Goal: Task Accomplishment & Management: Complete application form

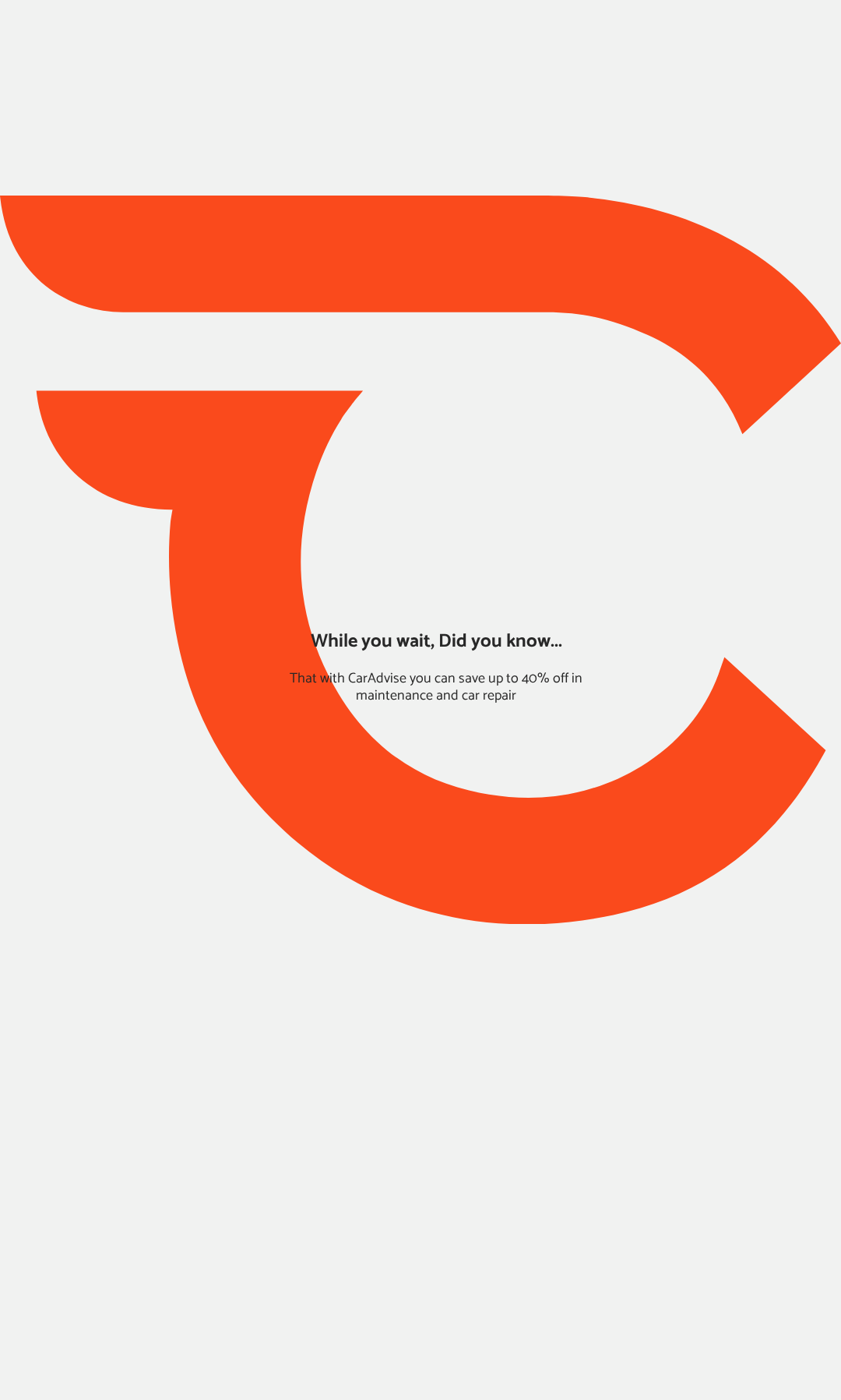
type input "*****"
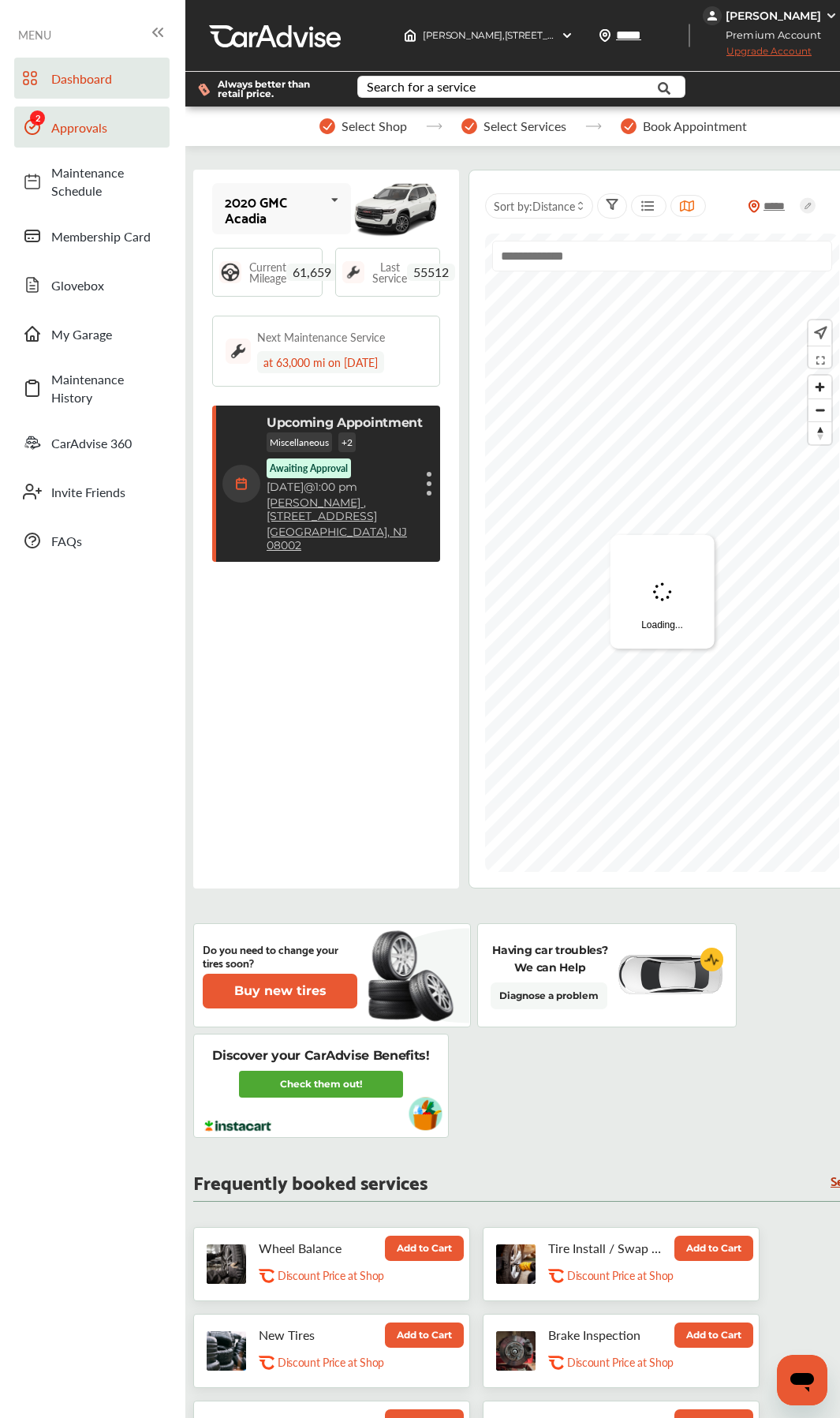
click at [94, 129] on span "Approvals" at bounding box center [106, 127] width 111 height 18
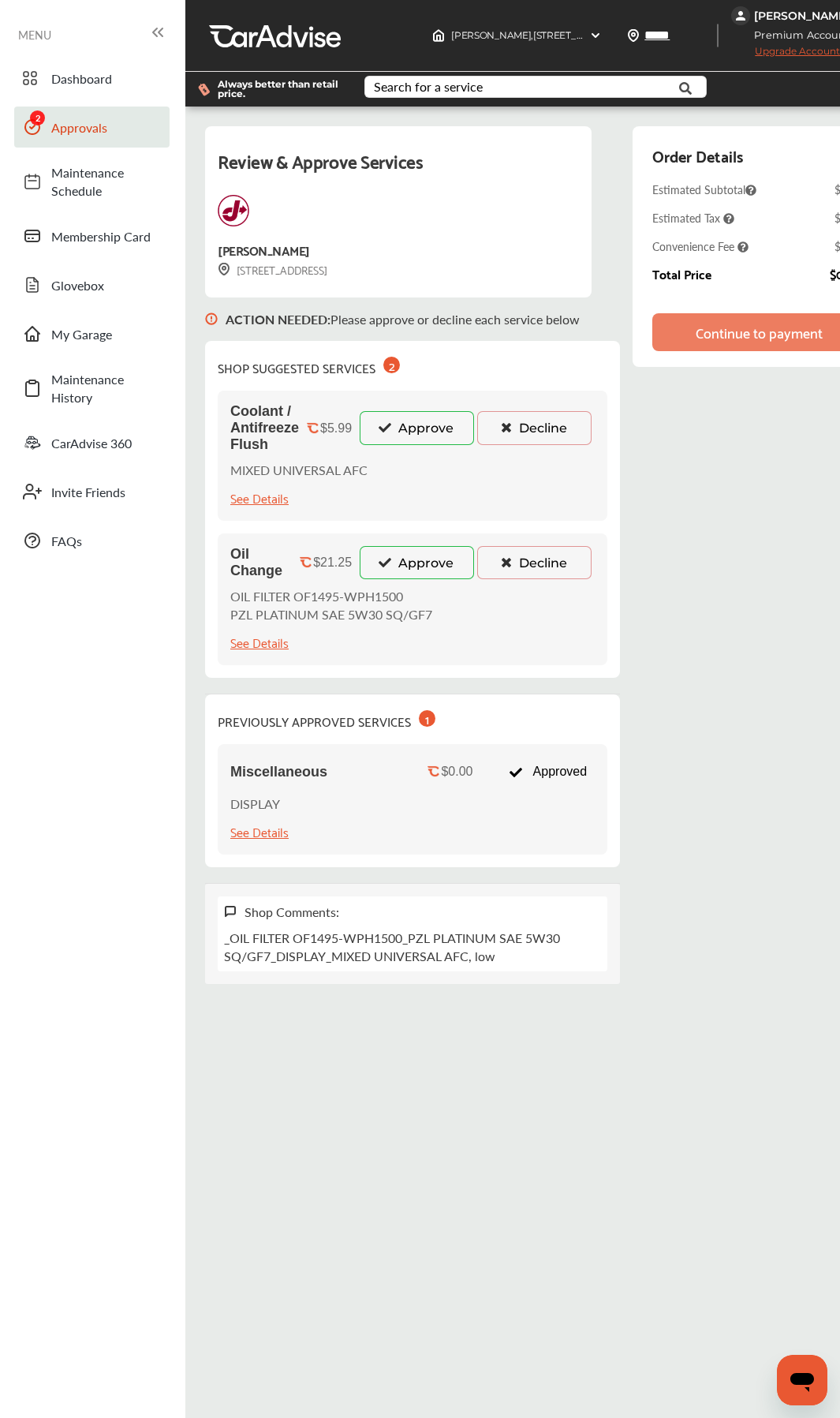
click at [421, 566] on button "Approve" at bounding box center [417, 562] width 114 height 33
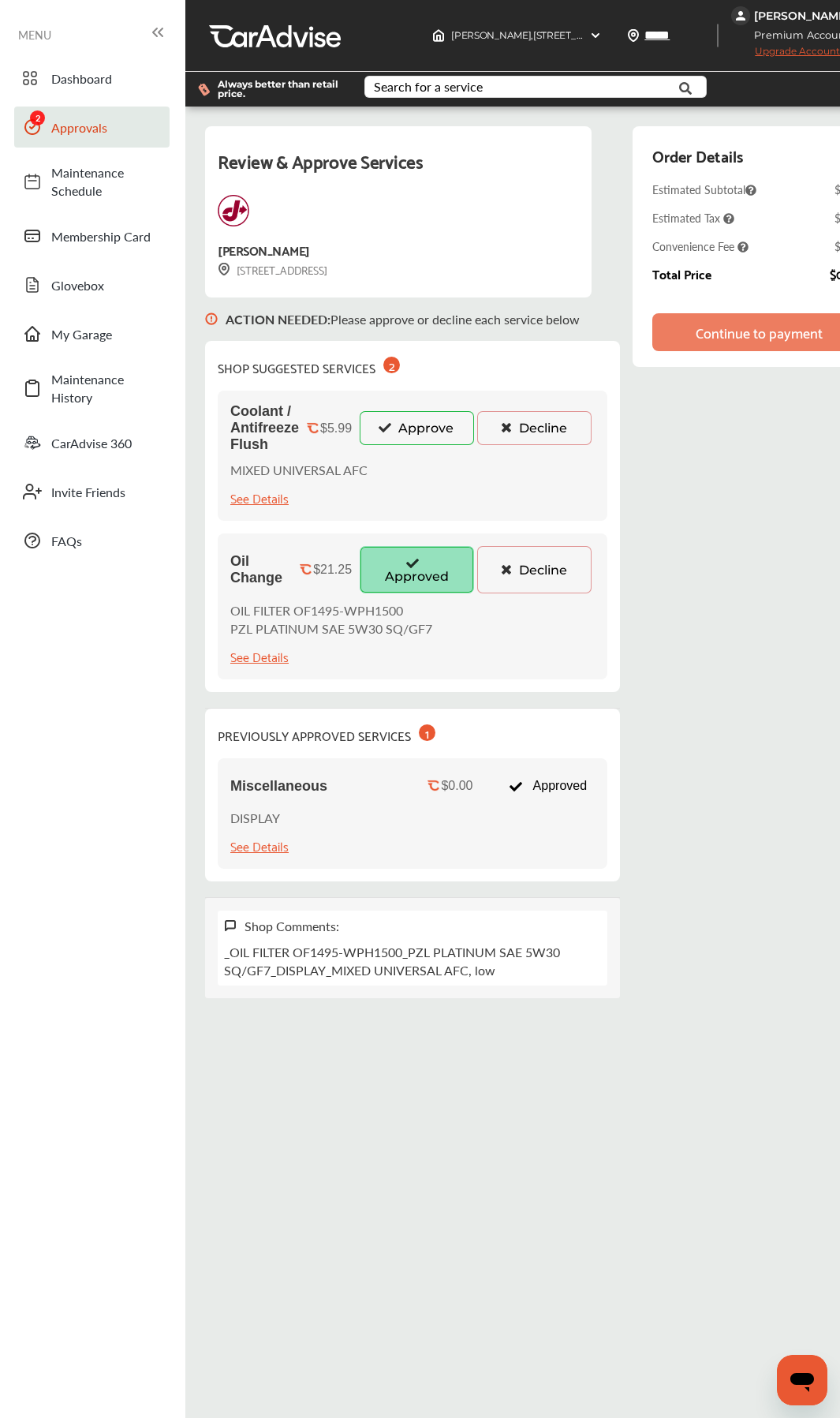
click at [434, 436] on button "Approve" at bounding box center [417, 427] width 114 height 33
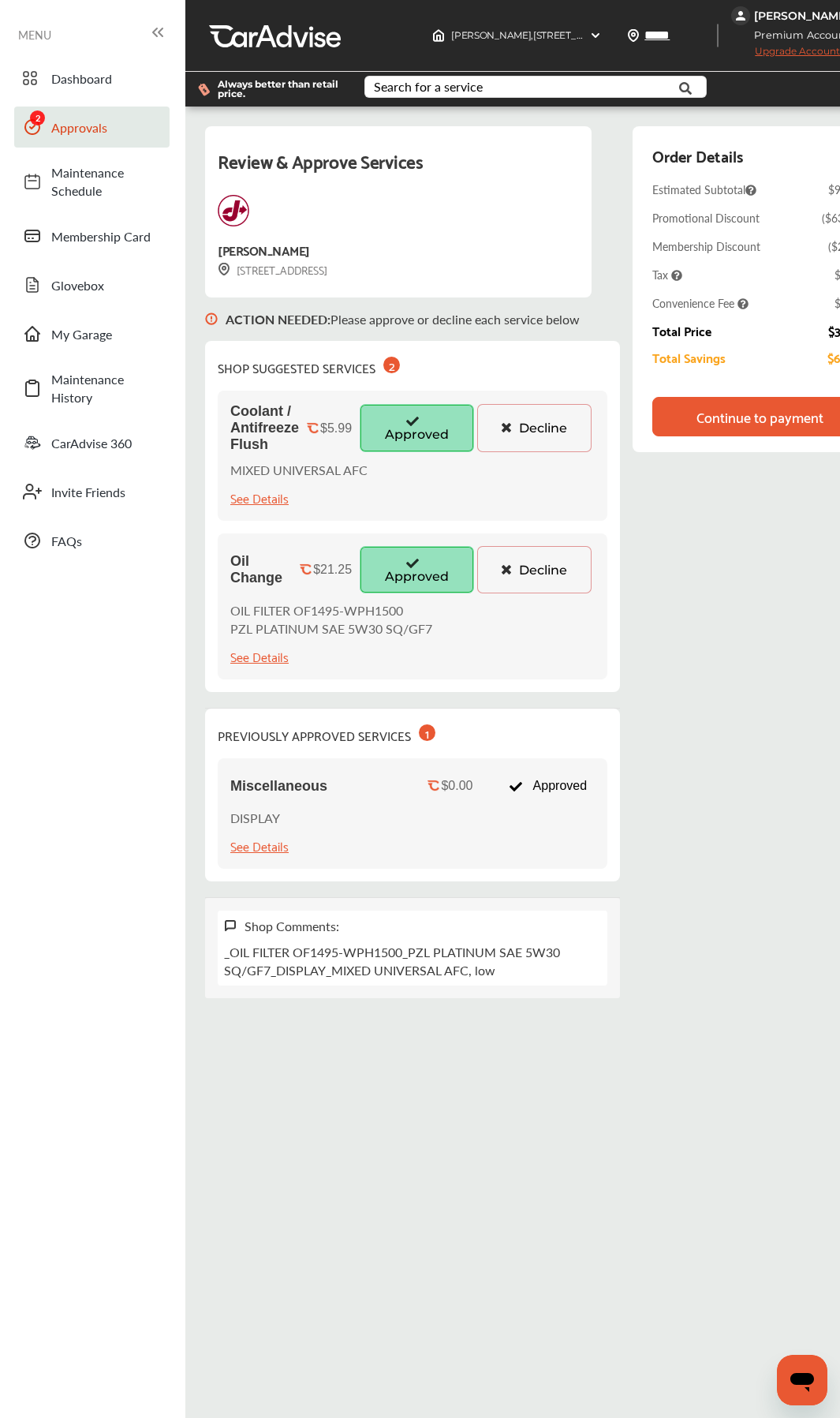
drag, startPoint x: 698, startPoint y: 409, endPoint x: 657, endPoint y: 284, distance: 131.6
click at [698, 410] on div "Continue to payment" at bounding box center [760, 416] width 127 height 16
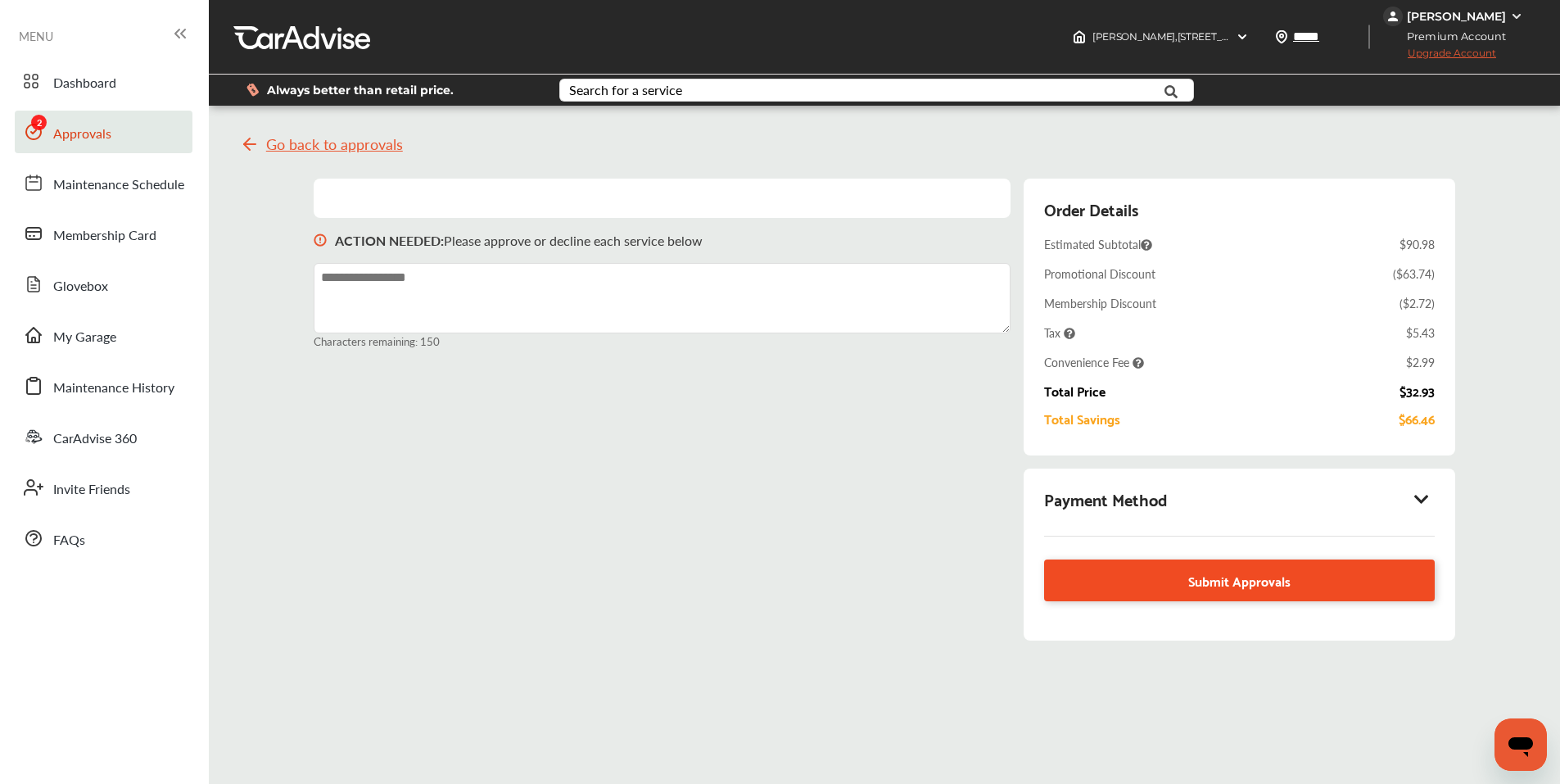
click at [1131, 581] on link "Submit Approvals" at bounding box center [1239, 580] width 390 height 42
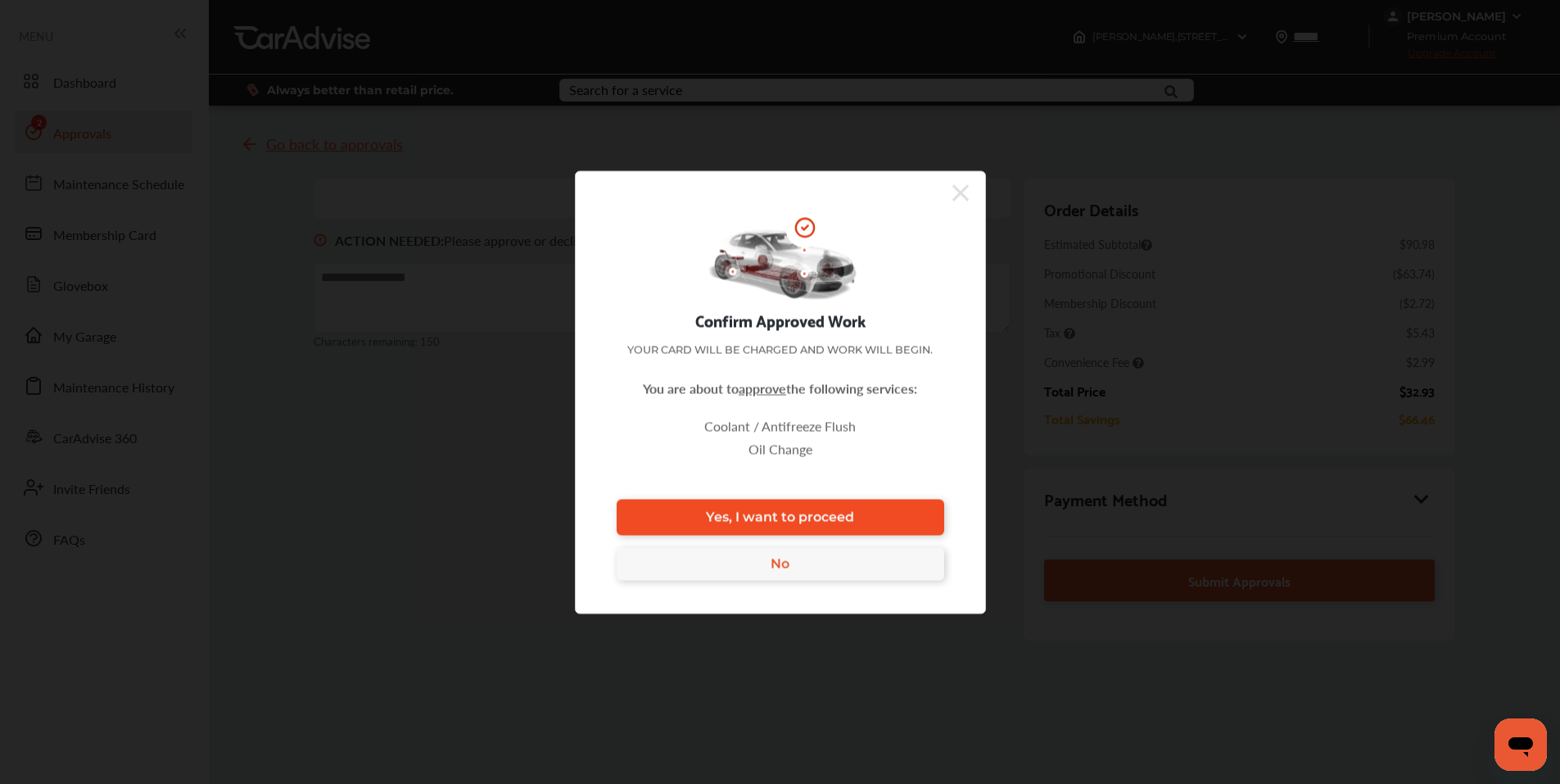
click at [832, 517] on span "Yes, I want to proceed" at bounding box center [780, 516] width 148 height 15
